Goal: Information Seeking & Learning: Learn about a topic

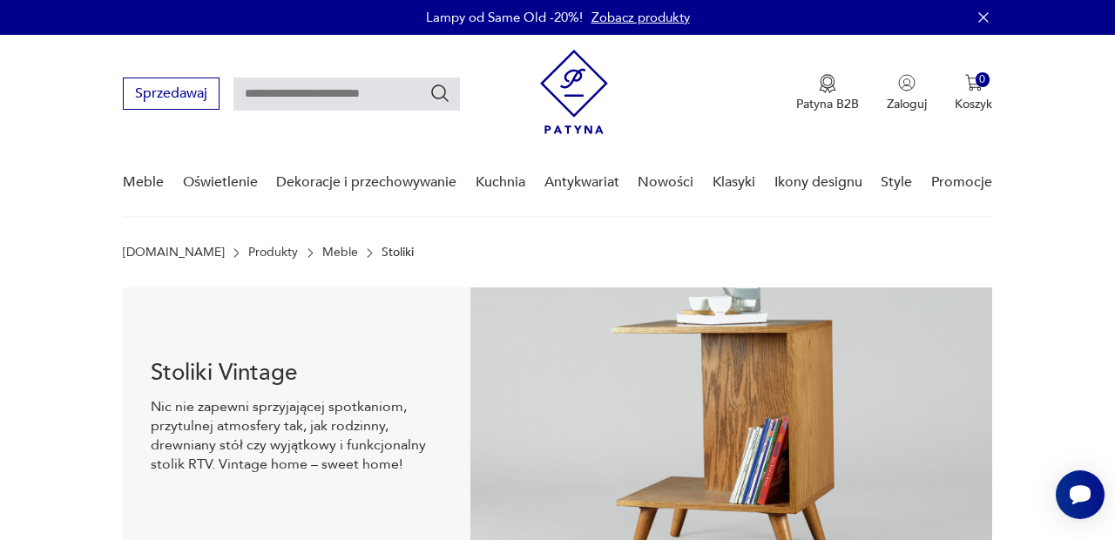
click at [334, 97] on input "text" at bounding box center [346, 94] width 226 height 33
type input "**********"
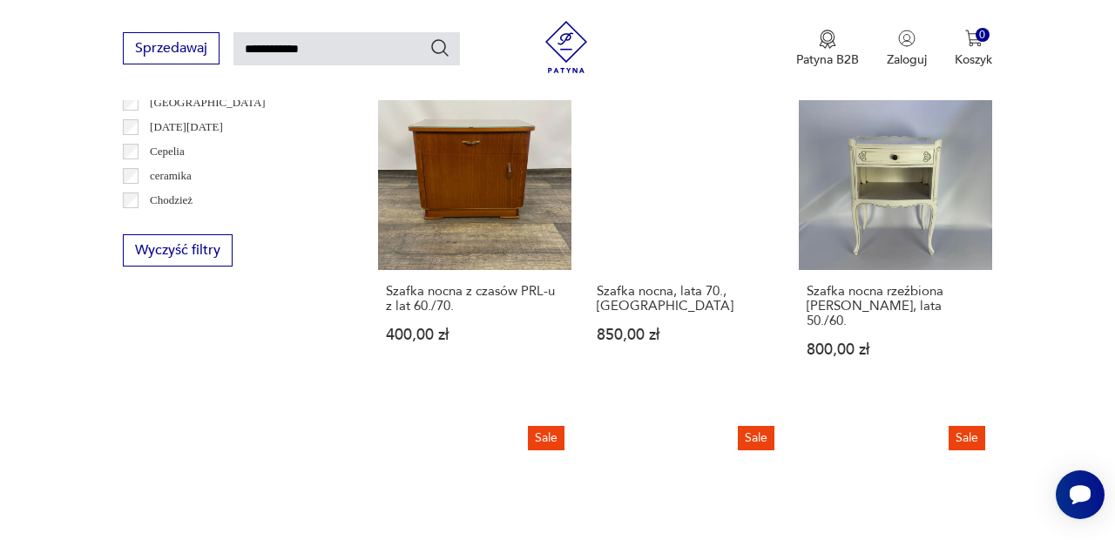
scroll to position [919, 0]
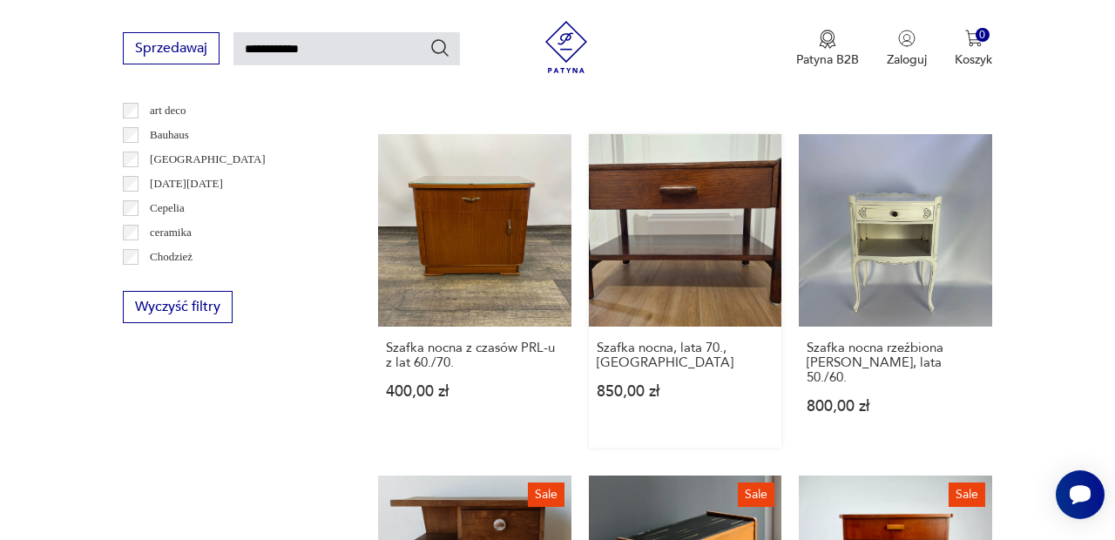
click at [703, 181] on link "Szafka nocna, lata 70., Włochy 850,00 zł" at bounding box center [685, 291] width 193 height 314
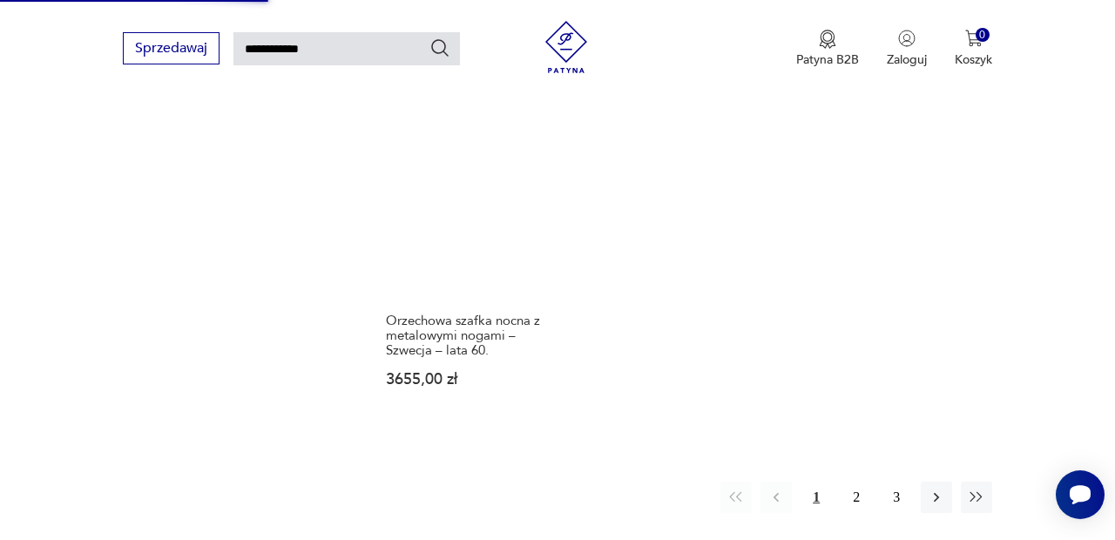
scroll to position [2078, 0]
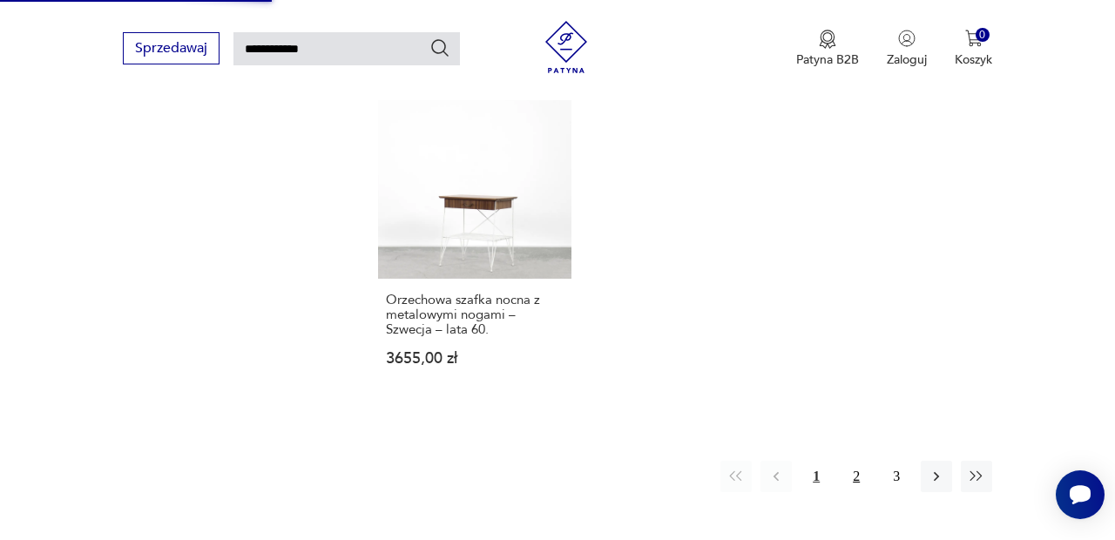
click at [860, 461] on button "2" at bounding box center [855, 476] width 31 height 31
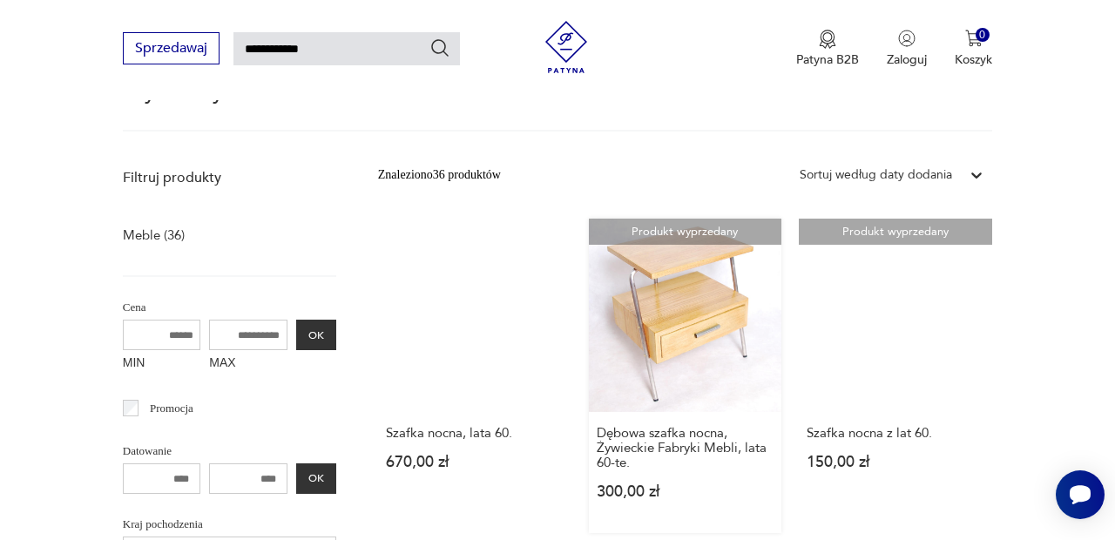
scroll to position [187, 0]
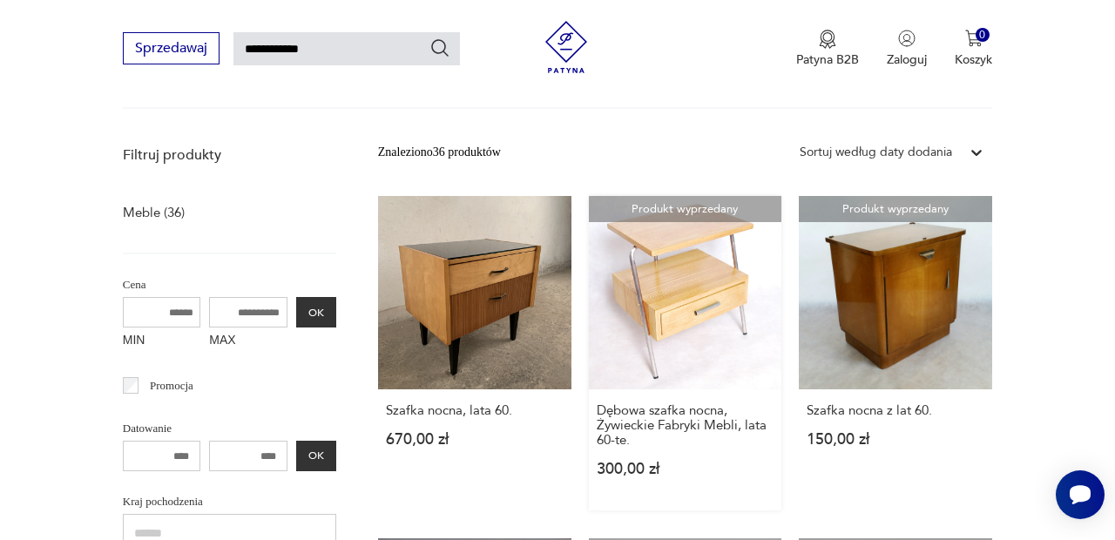
click at [698, 289] on link "Produkt wyprzedany Dębowa szafka nocna, Żywieckie Fabryki Mebli, lata 60-te. 30…" at bounding box center [685, 353] width 193 height 314
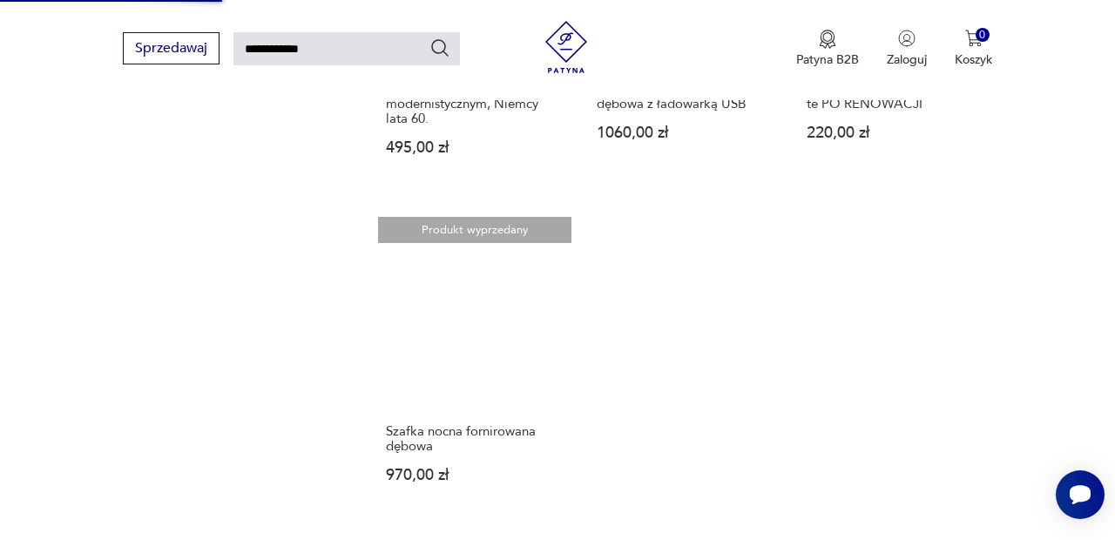
scroll to position [1865, 0]
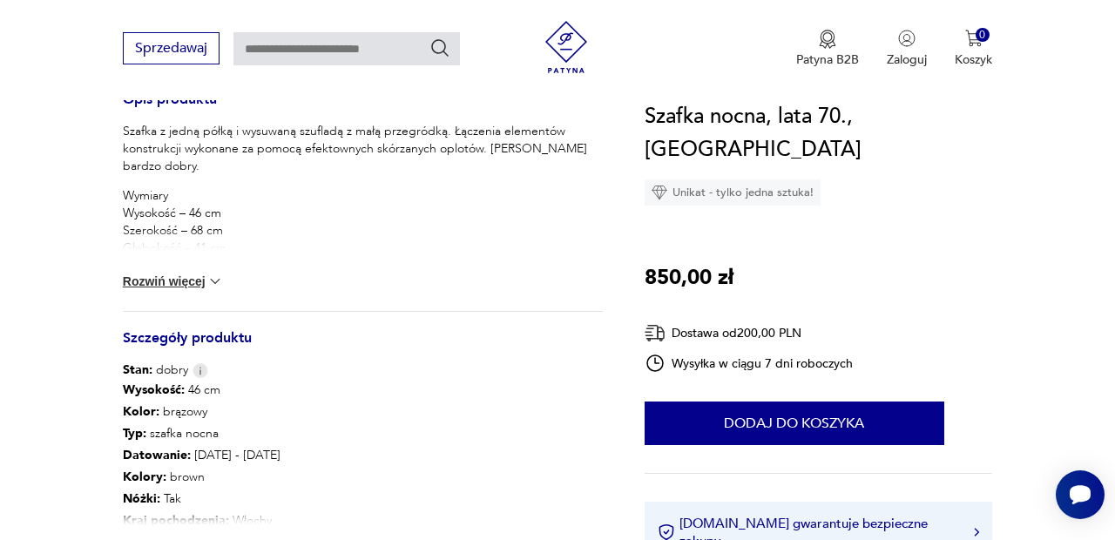
scroll to position [745, 0]
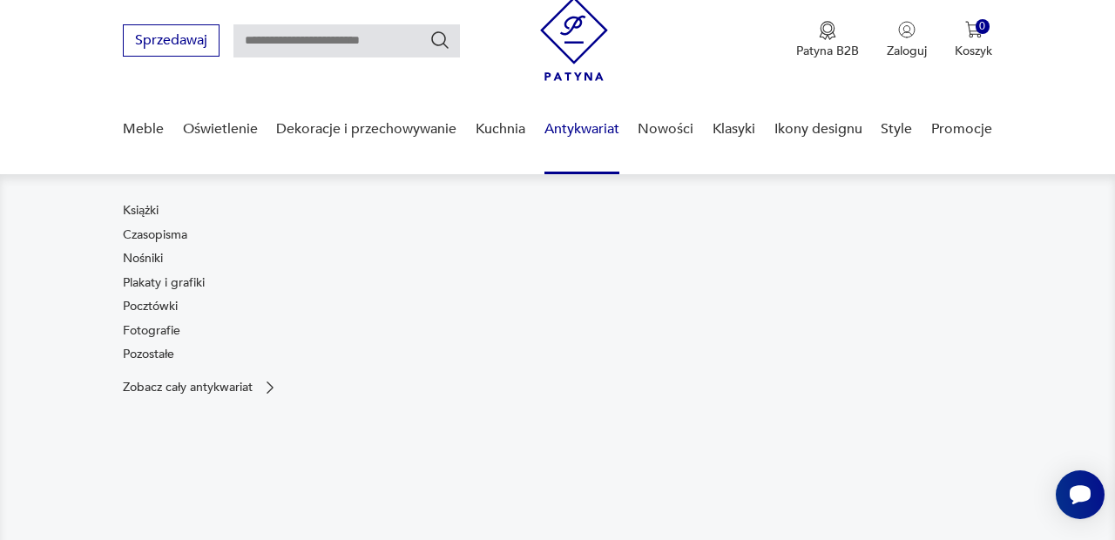
scroll to position [57, 0]
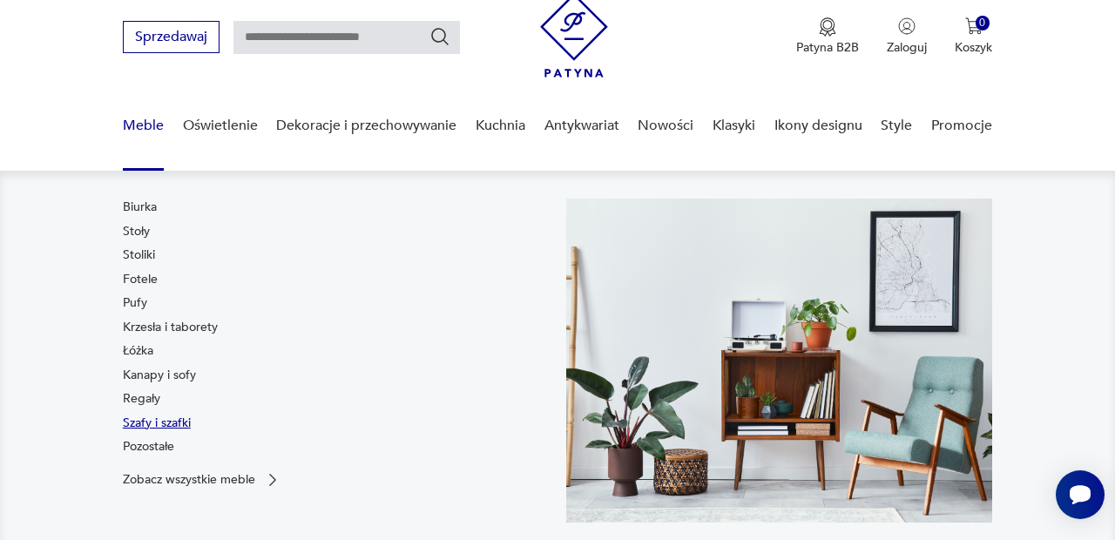
click at [172, 421] on link "Szafy i szafki" at bounding box center [157, 423] width 68 height 17
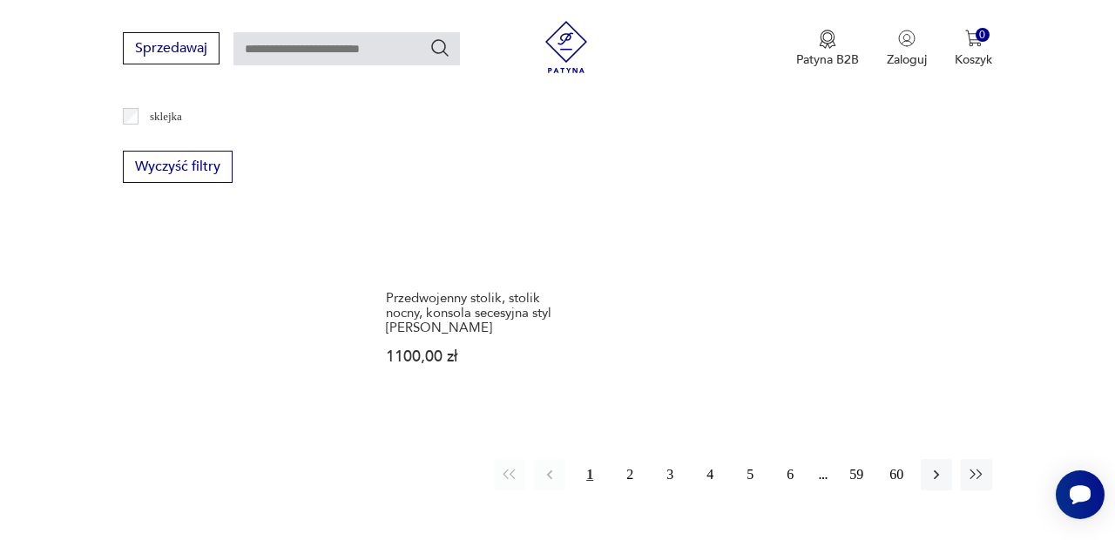
scroll to position [2647, 0]
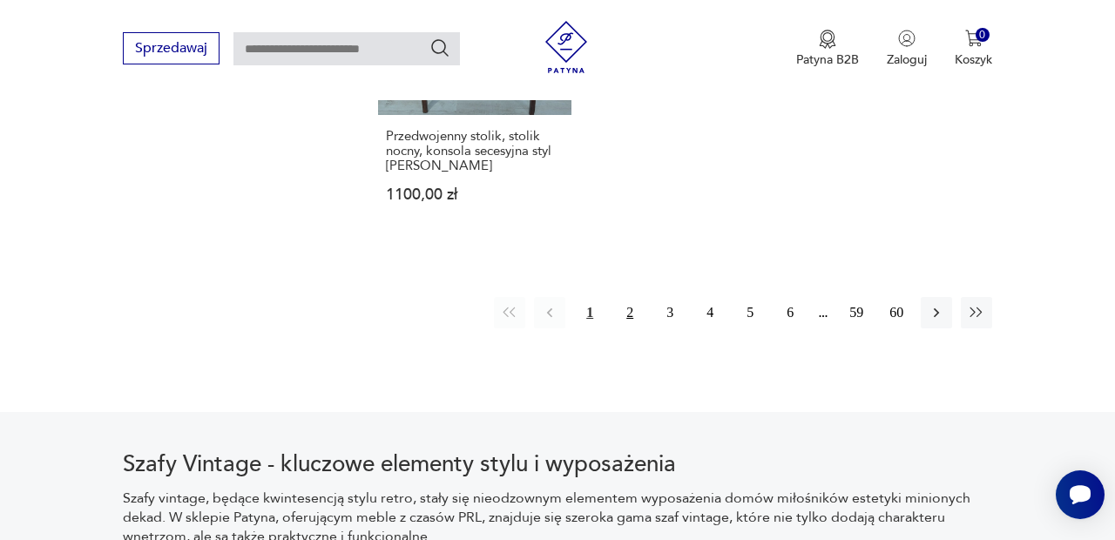
click at [636, 297] on button "2" at bounding box center [629, 312] width 31 height 31
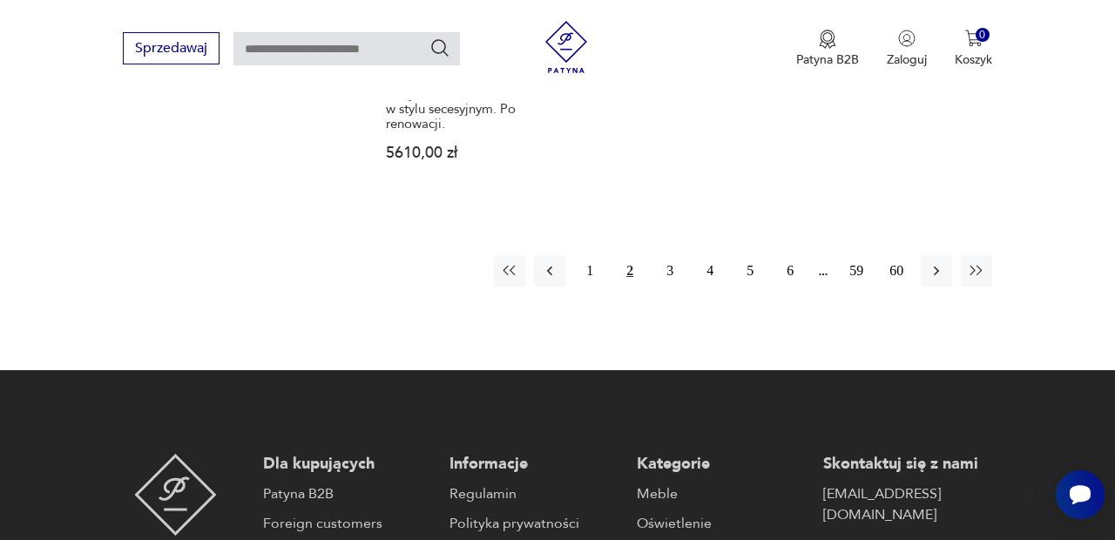
scroll to position [2675, 0]
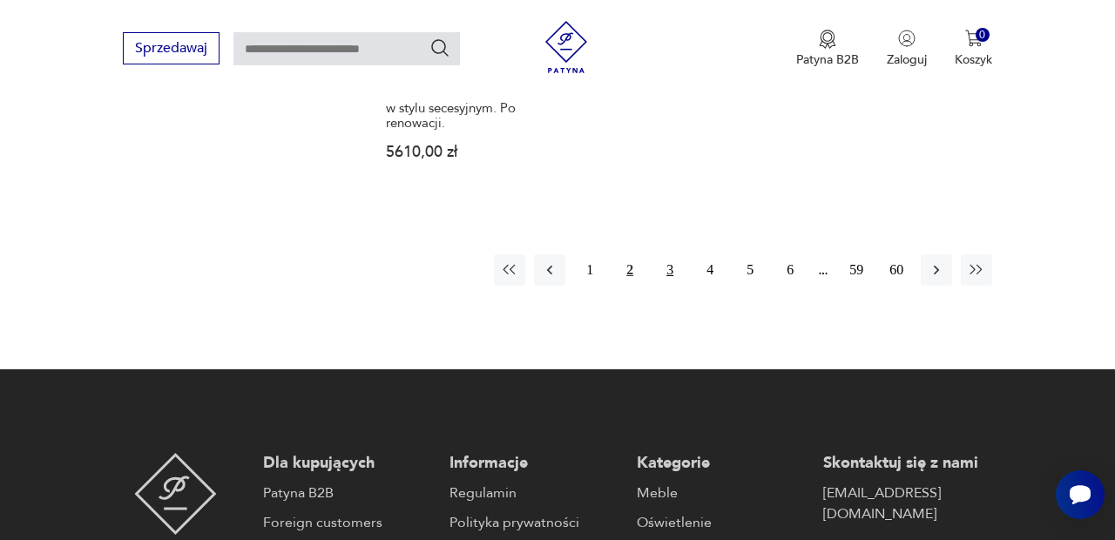
click at [674, 254] on button "3" at bounding box center [669, 269] width 31 height 31
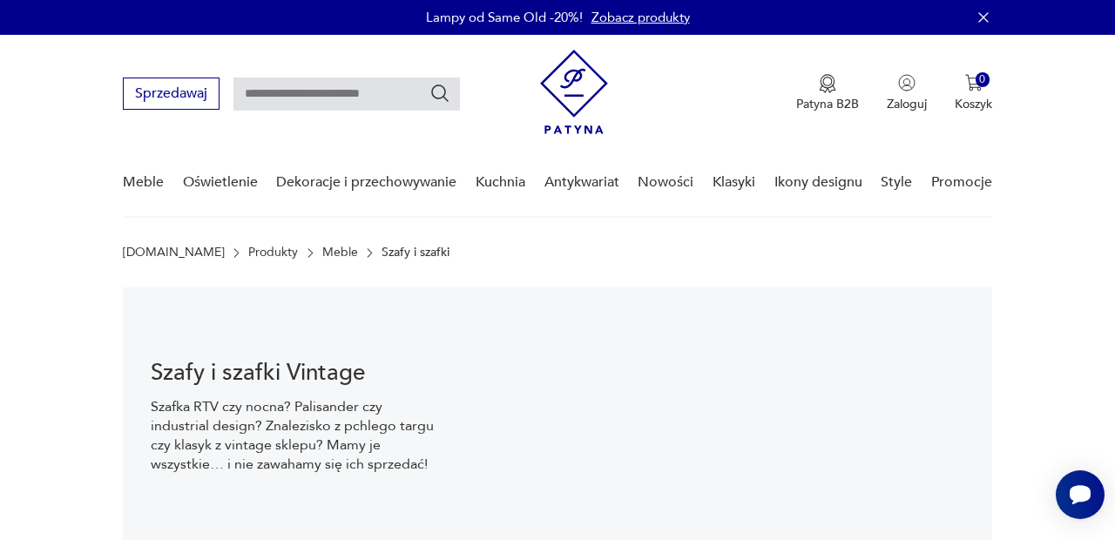
click at [318, 90] on input "text" at bounding box center [346, 94] width 226 height 33
type input "**********"
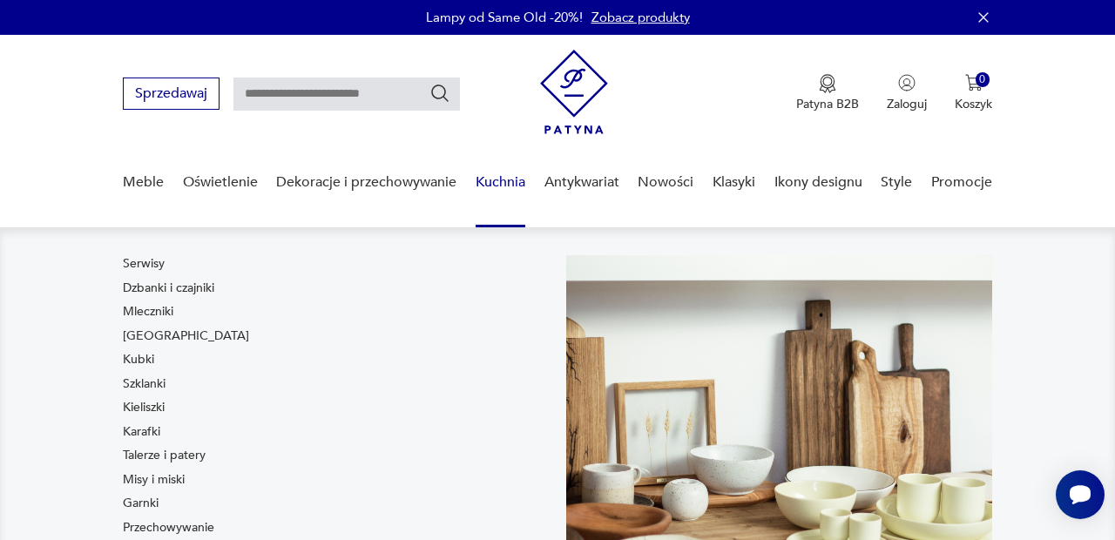
type input "**********"
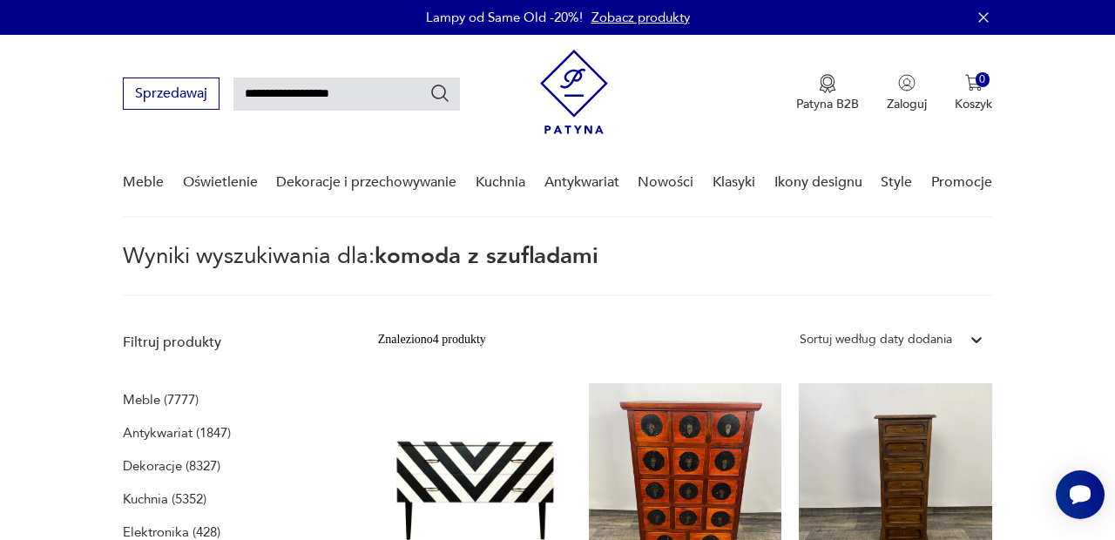
drag, startPoint x: 361, startPoint y: 91, endPoint x: 294, endPoint y: 90, distance: 66.2
click at [294, 90] on input "**********" at bounding box center [346, 94] width 226 height 33
type input "******"
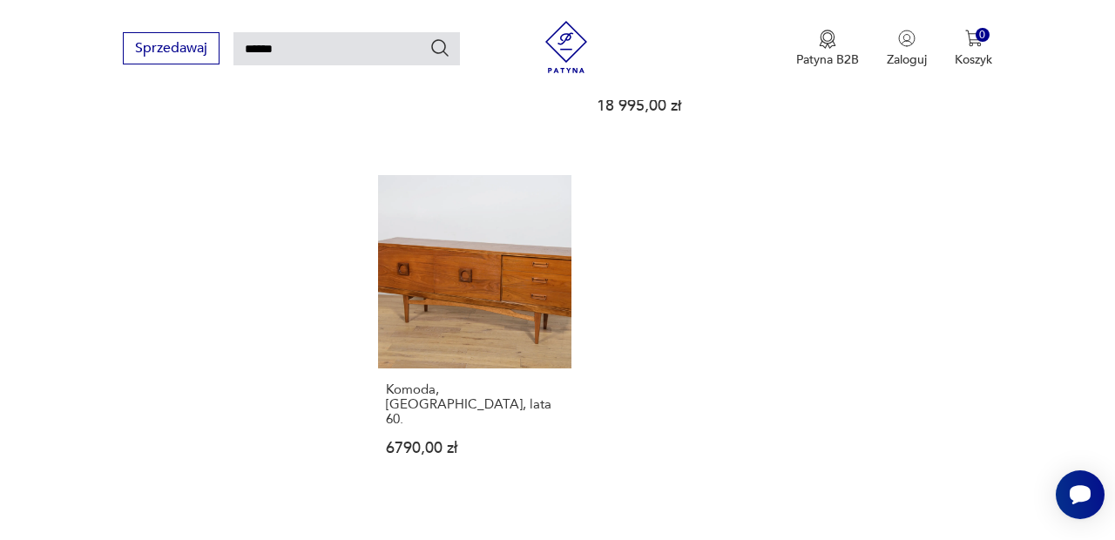
scroll to position [2031, 0]
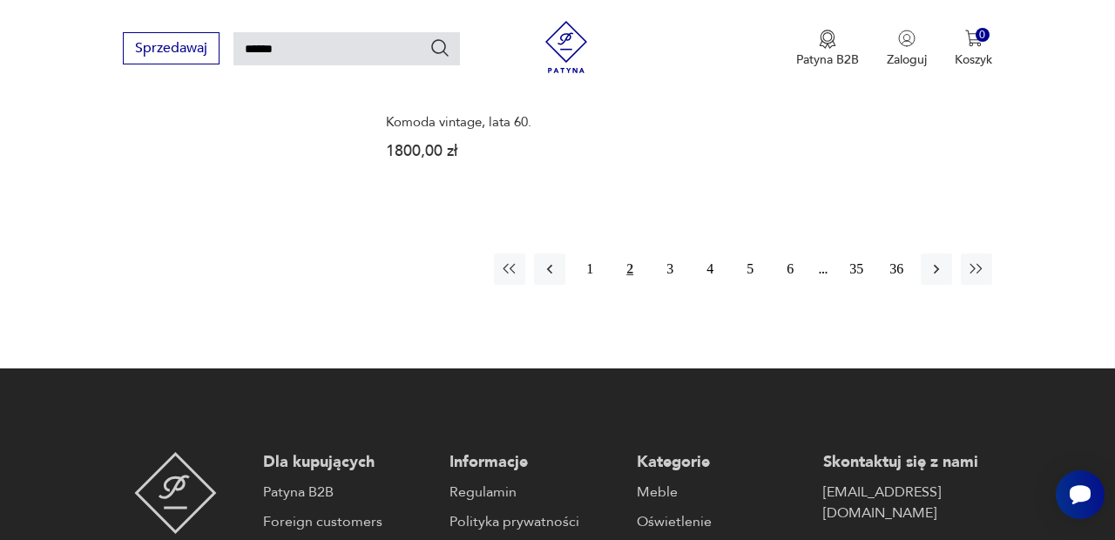
scroll to position [2216, 0]
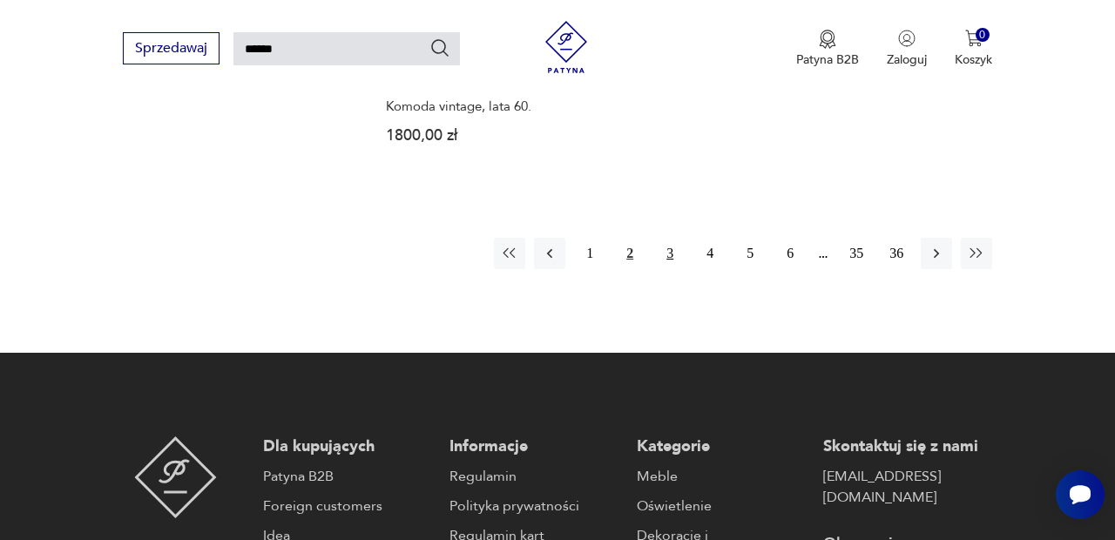
click at [671, 253] on button "3" at bounding box center [669, 253] width 31 height 31
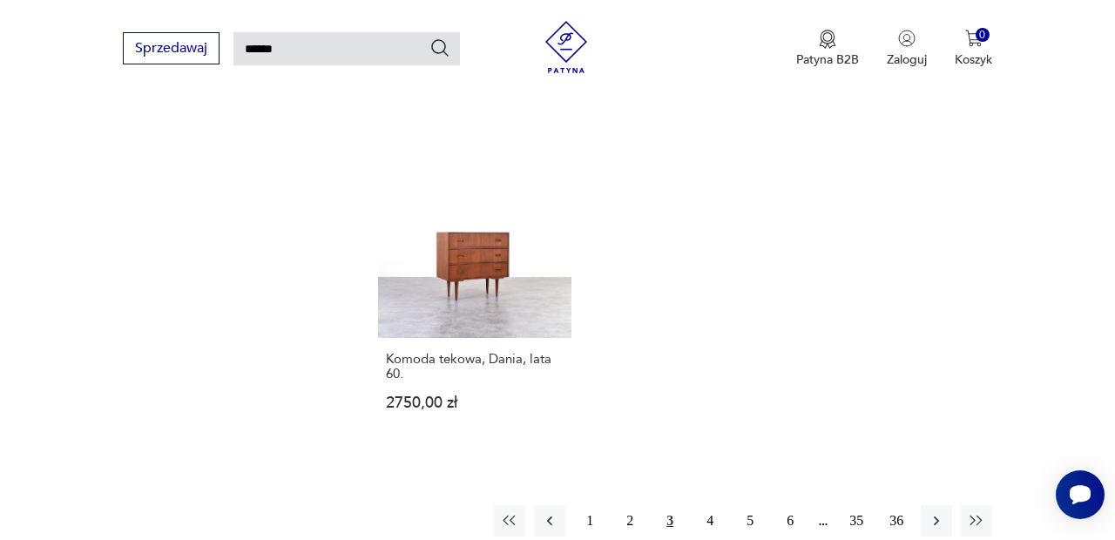
scroll to position [2026, 0]
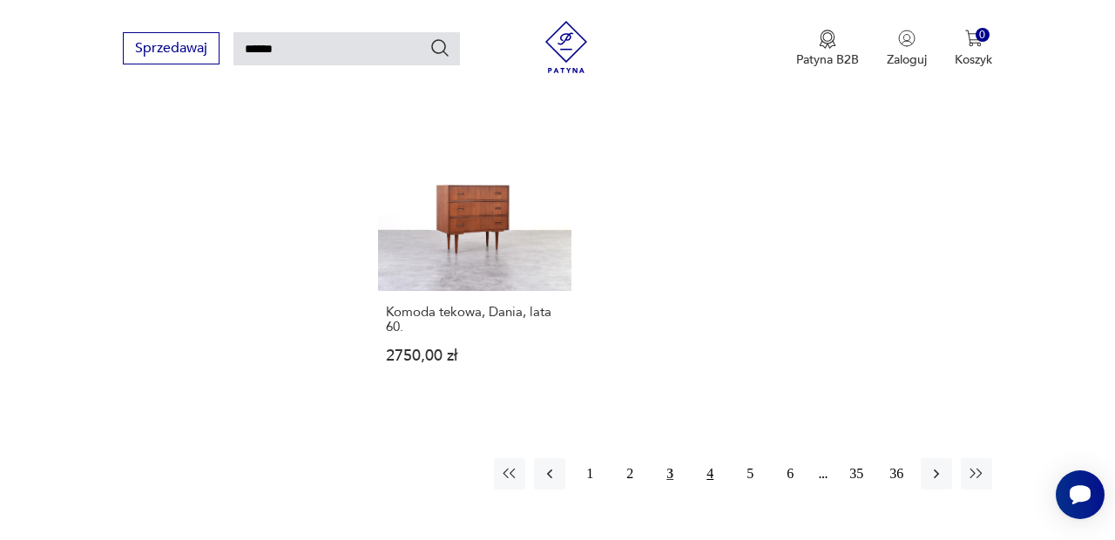
click at [714, 458] on button "4" at bounding box center [709, 473] width 31 height 31
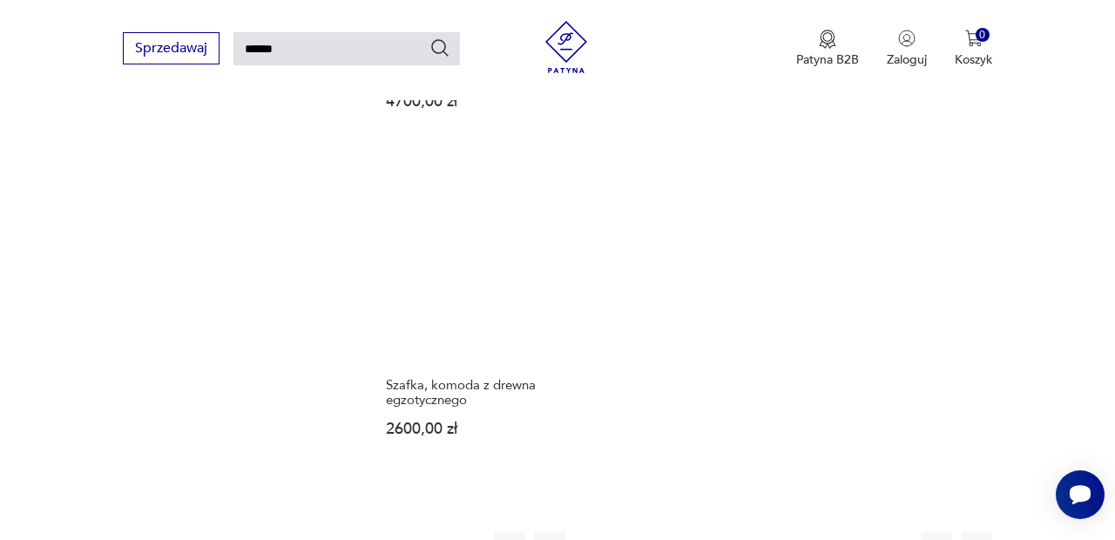
scroll to position [1990, 0]
